Goal: Task Accomplishment & Management: Complete application form

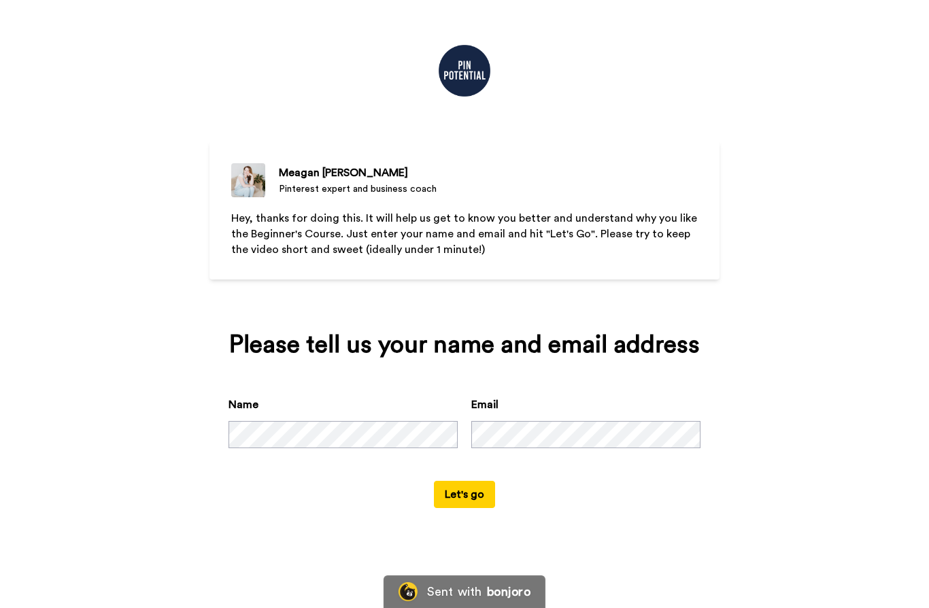
click at [458, 508] on button "Let's go" at bounding box center [464, 494] width 61 height 27
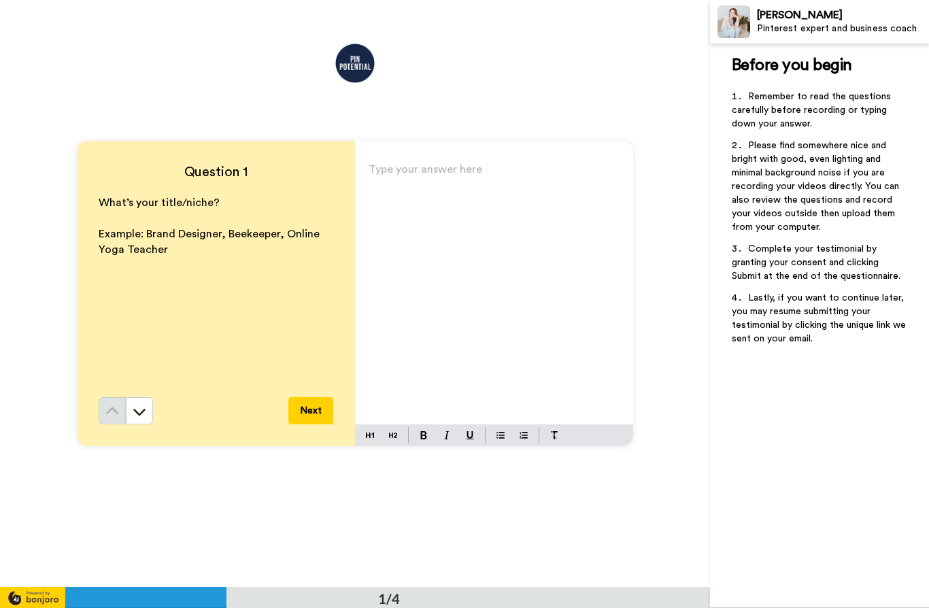
click at [414, 177] on p "Type your answer here ﻿" at bounding box center [493, 174] width 251 height 19
click at [311, 411] on button "Next" at bounding box center [310, 410] width 45 height 27
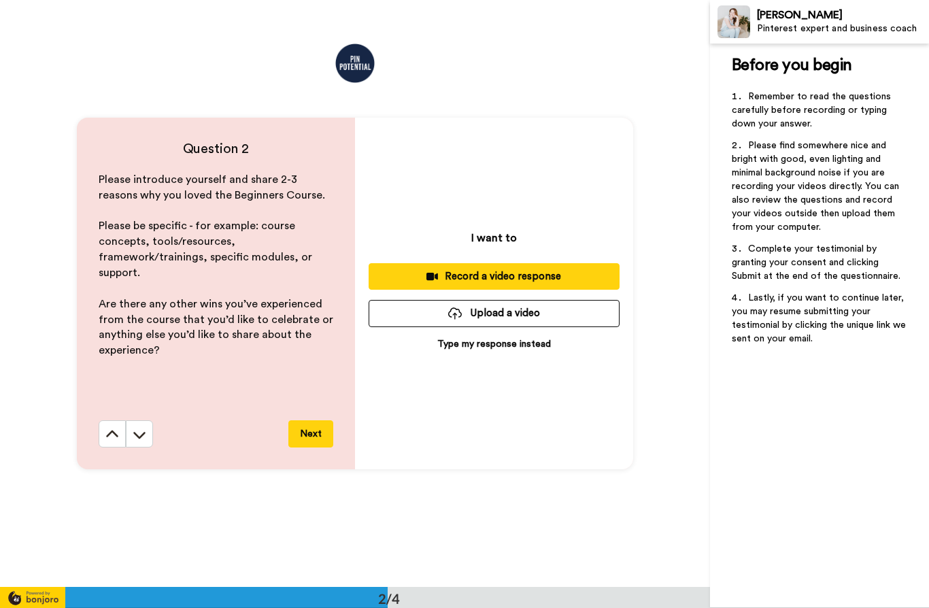
scroll to position [587, 0]
click at [491, 348] on p "Type my response instead" at bounding box center [494, 343] width 114 height 14
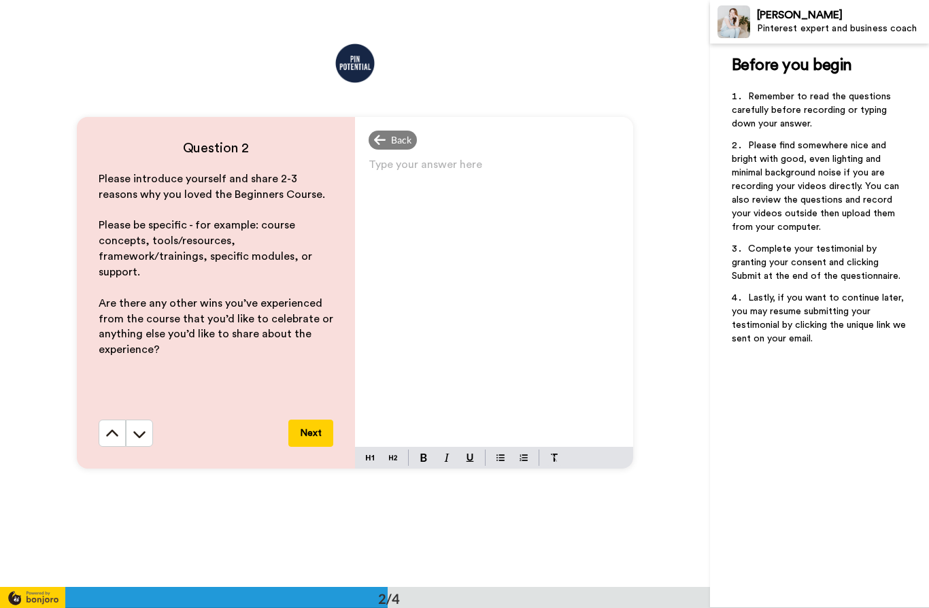
click at [431, 178] on p "Type your answer here ﻿" at bounding box center [493, 169] width 251 height 19
click at [483, 174] on span "Hi! I’m [PERSON_NAME] and I’m a Pinterest" at bounding box center [475, 170] width 214 height 11
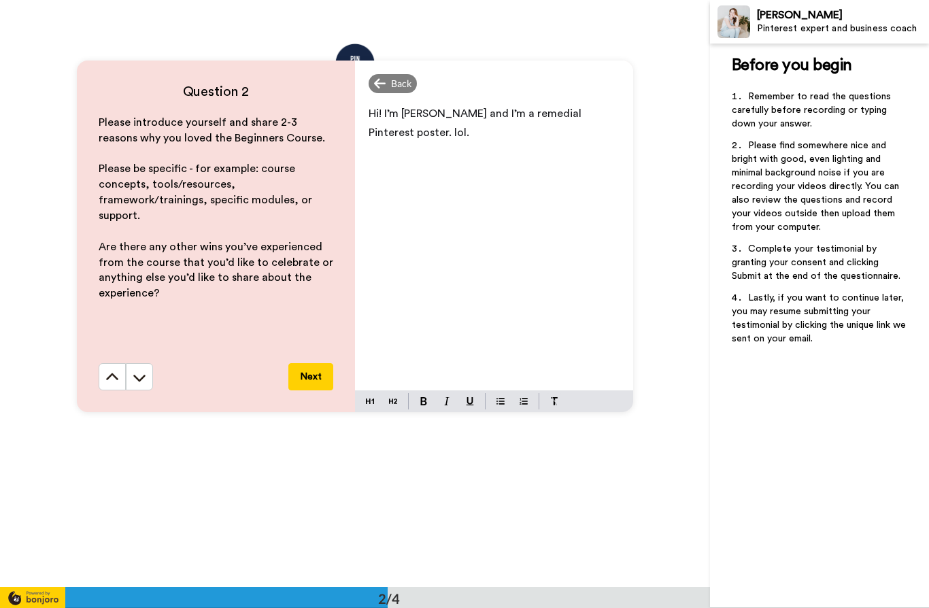
scroll to position [635, 0]
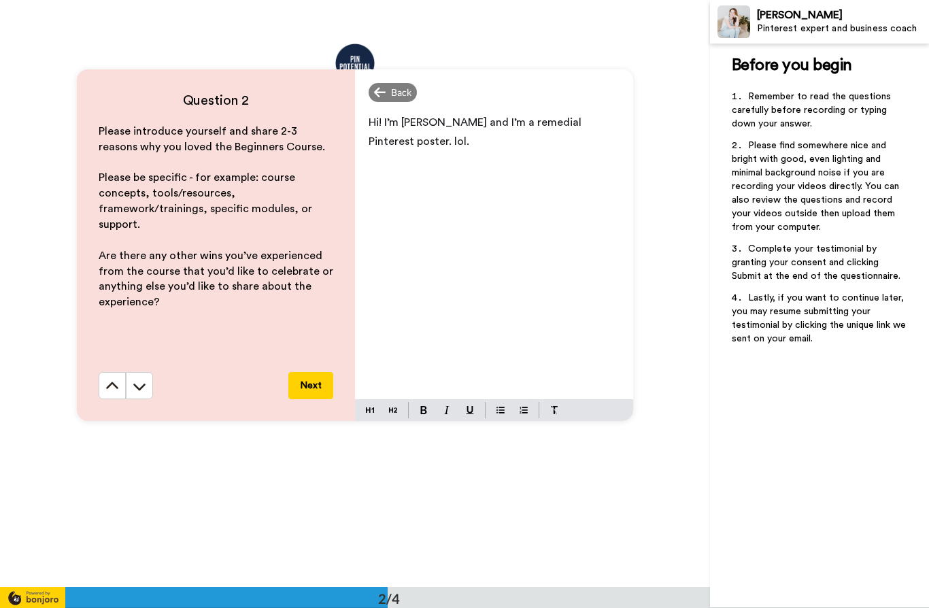
click at [413, 144] on p "Hi! I’m [PERSON_NAME] and I’m a remedial Pinterest poster. lol." at bounding box center [493, 132] width 251 height 38
click at [524, 119] on span "Hi! I’m [PERSON_NAME] and I’m a remedial Pinterest poster. lol." at bounding box center [475, 132] width 215 height 30
click at [412, 151] on p "Hi! I’m [PERSON_NAME] and I’m an optimistic Pinterest poster. lol." at bounding box center [493, 132] width 251 height 38
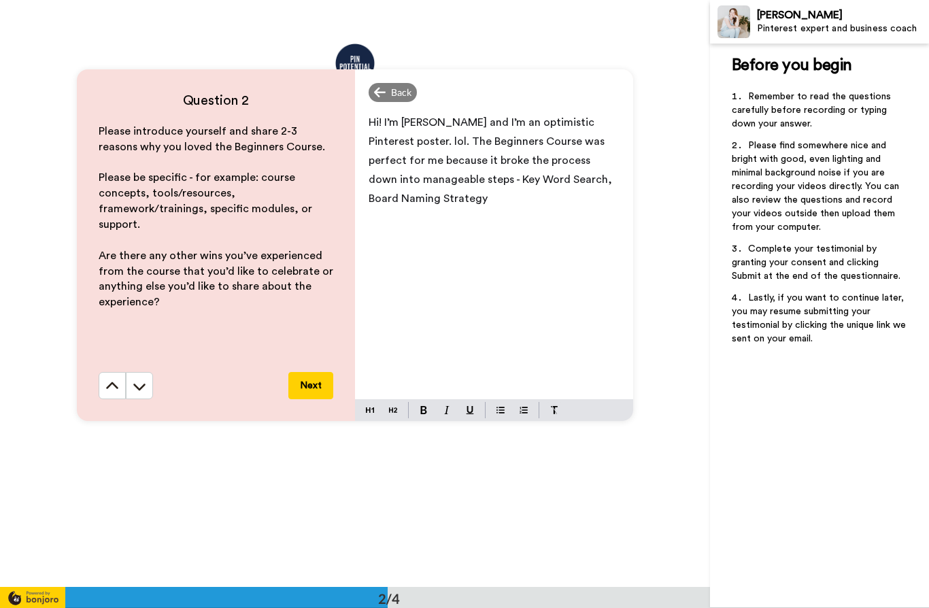
click at [458, 182] on span "Hi! I’m [PERSON_NAME] and I’m an optimistic Pinterest poster. lol. The Beginner…" at bounding box center [491, 160] width 246 height 87
click at [466, 218] on div "Hi! I’m [PERSON_NAME] and I’m an optimistic Pinterest poster. lol. The Beginner…" at bounding box center [494, 253] width 278 height 292
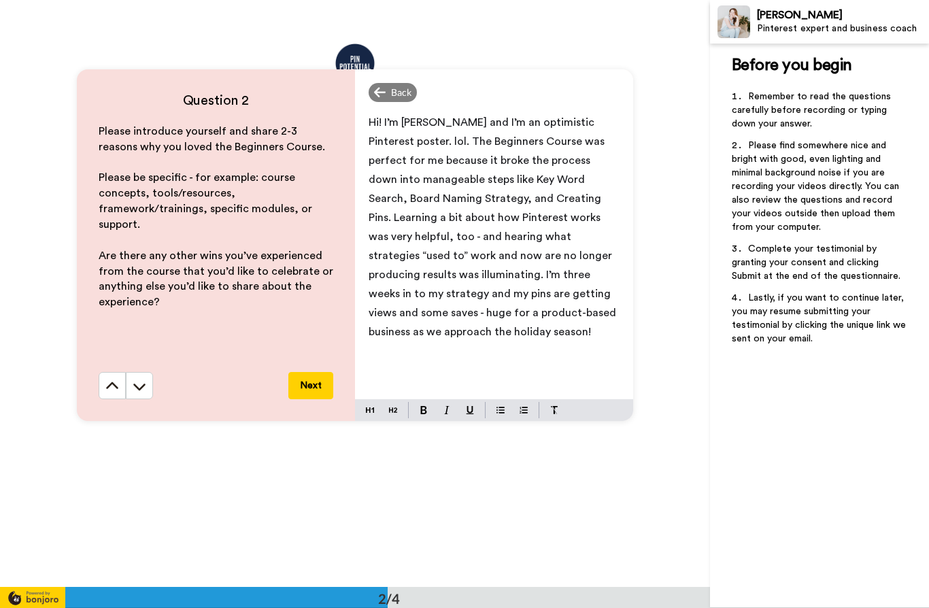
click at [309, 385] on button "Next" at bounding box center [310, 385] width 45 height 27
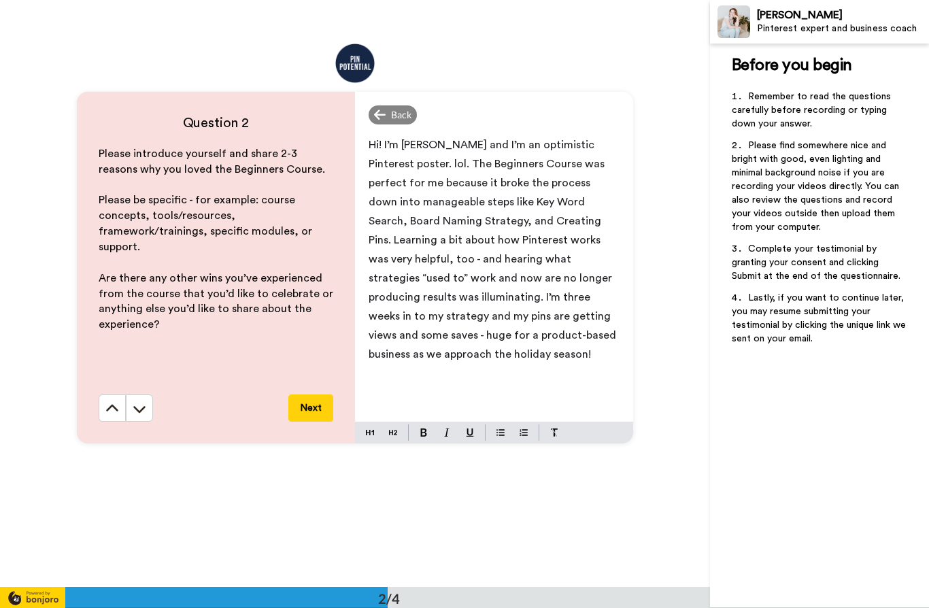
scroll to position [610, 0]
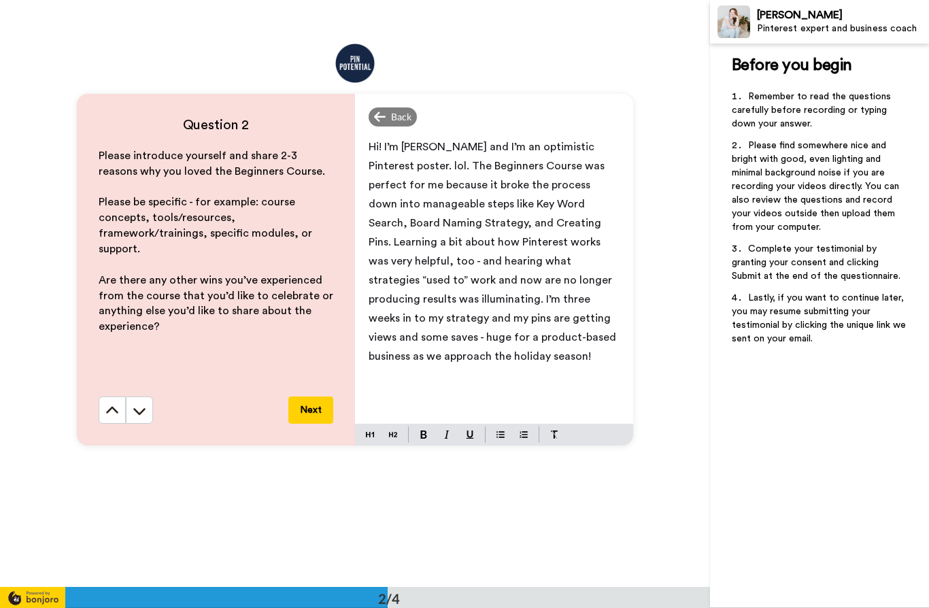
click at [479, 366] on p "Hi! I’m [PERSON_NAME] and I’m an optimistic Pinterest poster. lol. The Beginner…" at bounding box center [493, 251] width 251 height 228
click at [305, 405] on button "Next" at bounding box center [310, 409] width 45 height 27
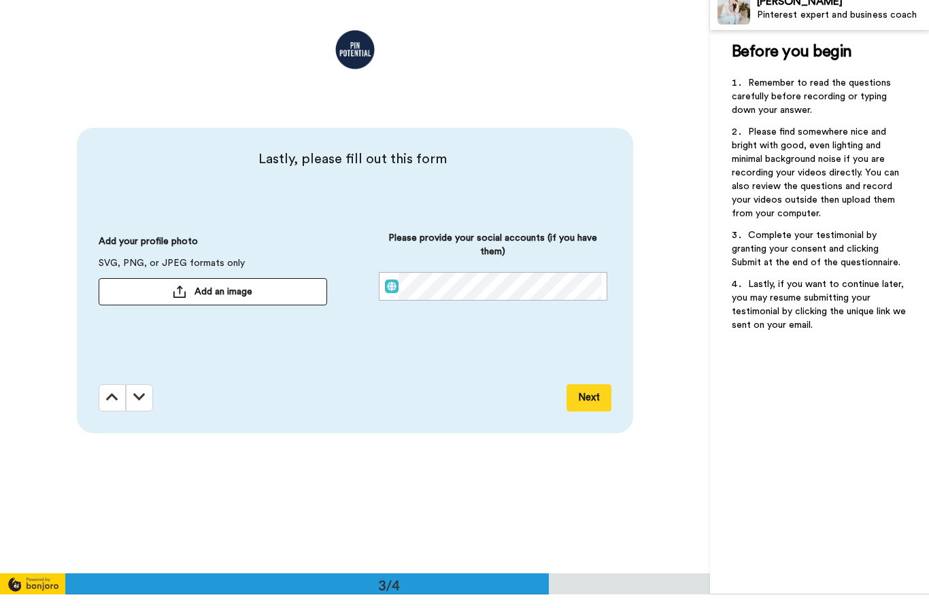
scroll to position [1174, 0]
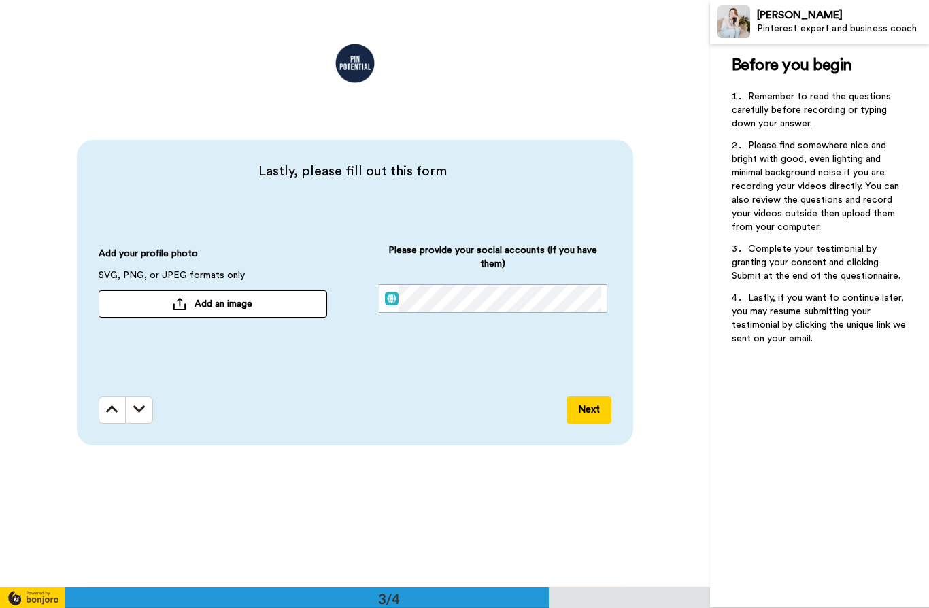
click at [186, 303] on button "Add an image" at bounding box center [213, 303] width 228 height 27
click at [592, 409] on button "Next" at bounding box center [588, 409] width 45 height 27
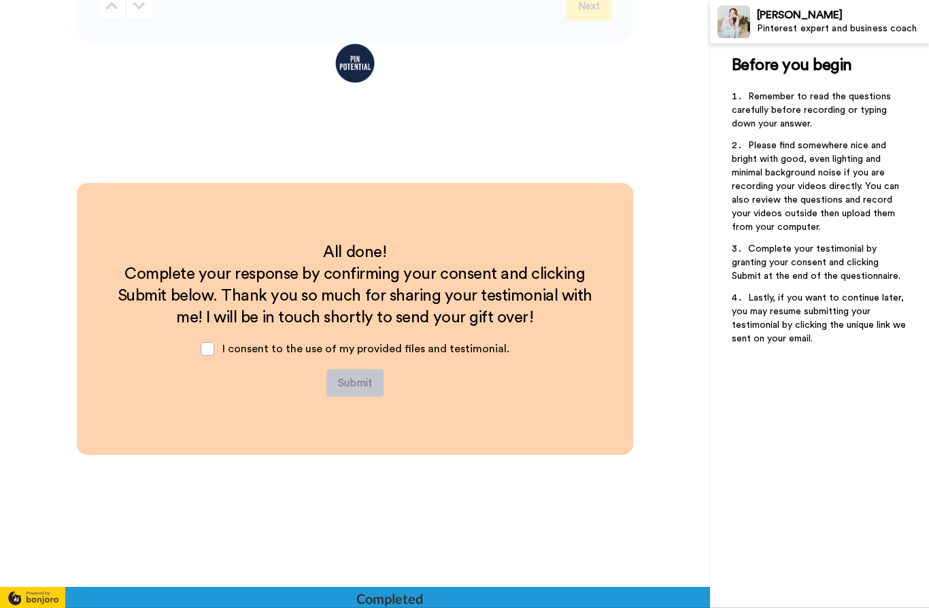
scroll to position [1576, 0]
click at [214, 349] on span at bounding box center [208, 350] width 14 height 14
click at [351, 383] on button "Submit" at bounding box center [354, 383] width 57 height 27
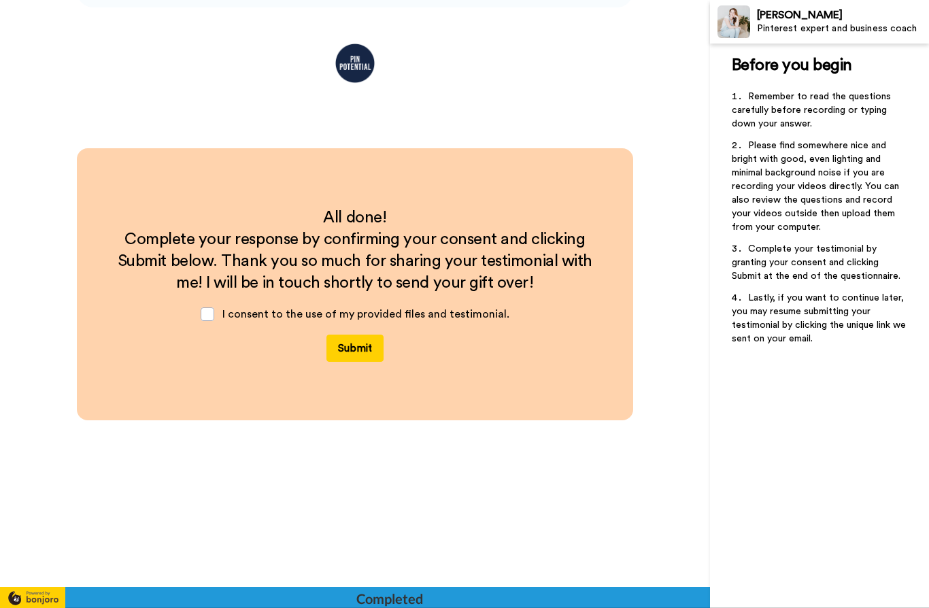
scroll to position [1615, 0]
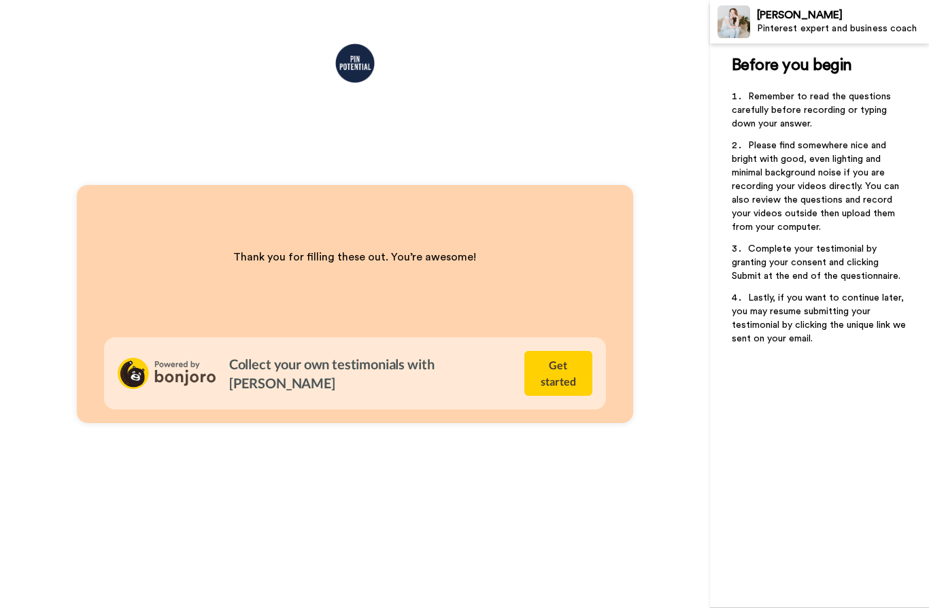
click at [211, 313] on div "Thank you for filling these out. You’re awesome! Collect your own testimonials …" at bounding box center [355, 304] width 556 height 238
